Goal: Information Seeking & Learning: Learn about a topic

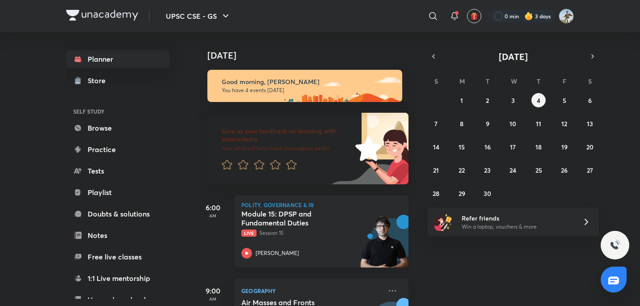
click at [310, 221] on h5 "Module 15: DPSP and Fundamental Duties" at bounding box center [296, 218] width 111 height 18
